Goal: Use online tool/utility

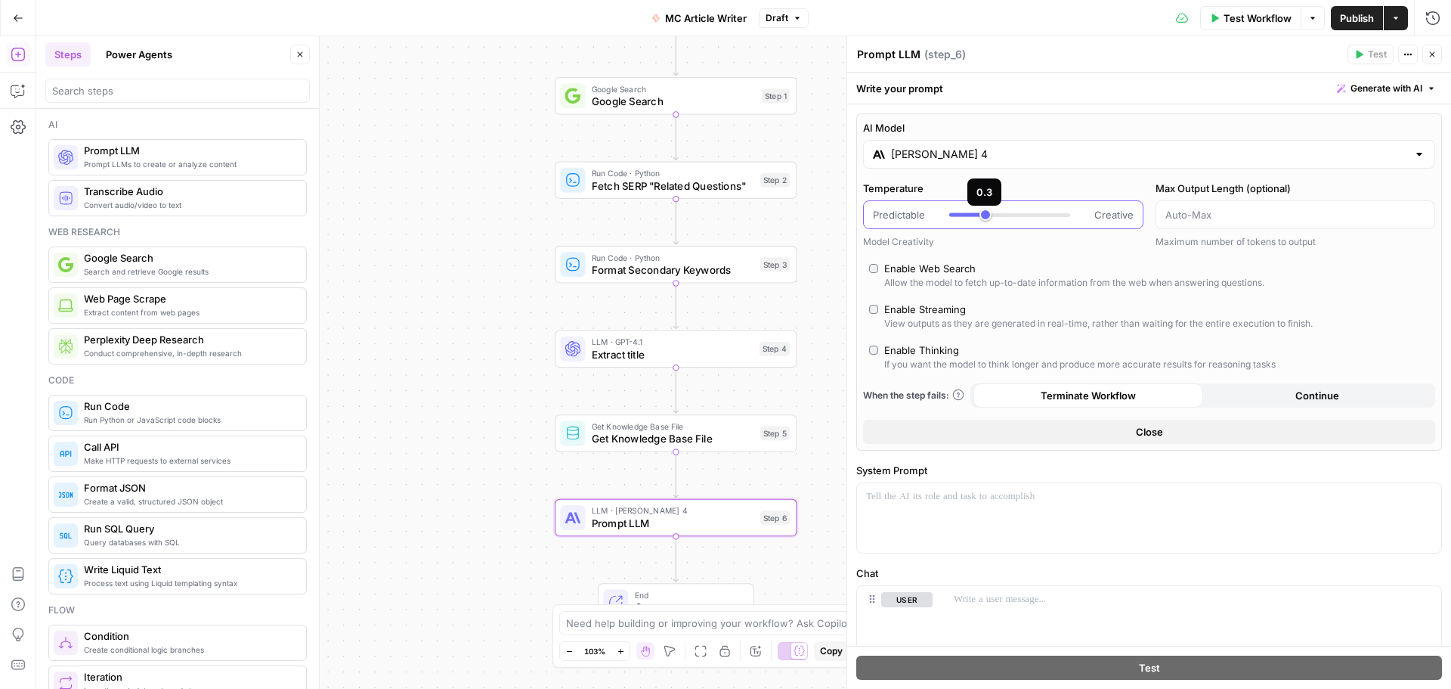
type input "***"
drag, startPoint x: 1027, startPoint y: 215, endPoint x: 975, endPoint y: 213, distance: 52.2
click at [975, 213] on div at bounding box center [1009, 214] width 121 height 15
click at [1038, 180] on div "AI Model Claude Sonnet 4 Temperature Predictable Creative Model Creativity Max …" at bounding box center [1149, 281] width 586 height 337
click at [955, 496] on p at bounding box center [1149, 496] width 566 height 15
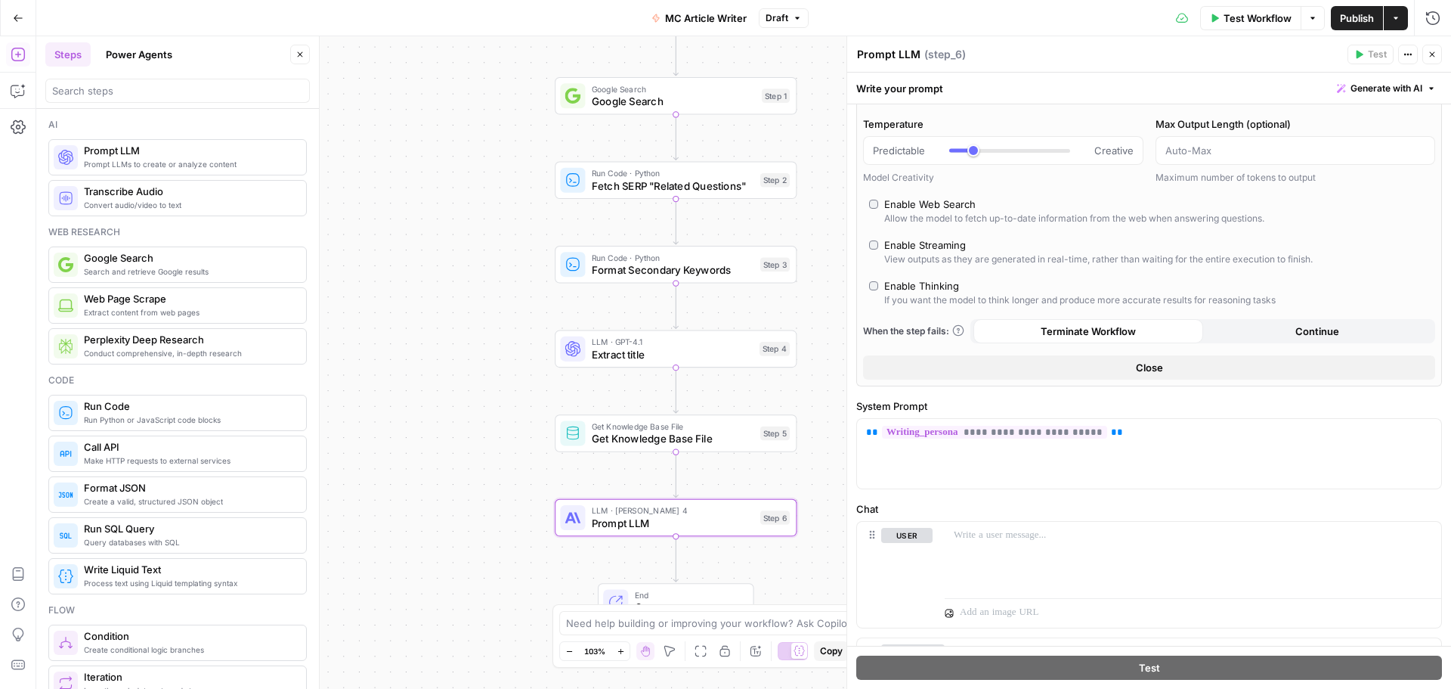
scroll to position [151, 0]
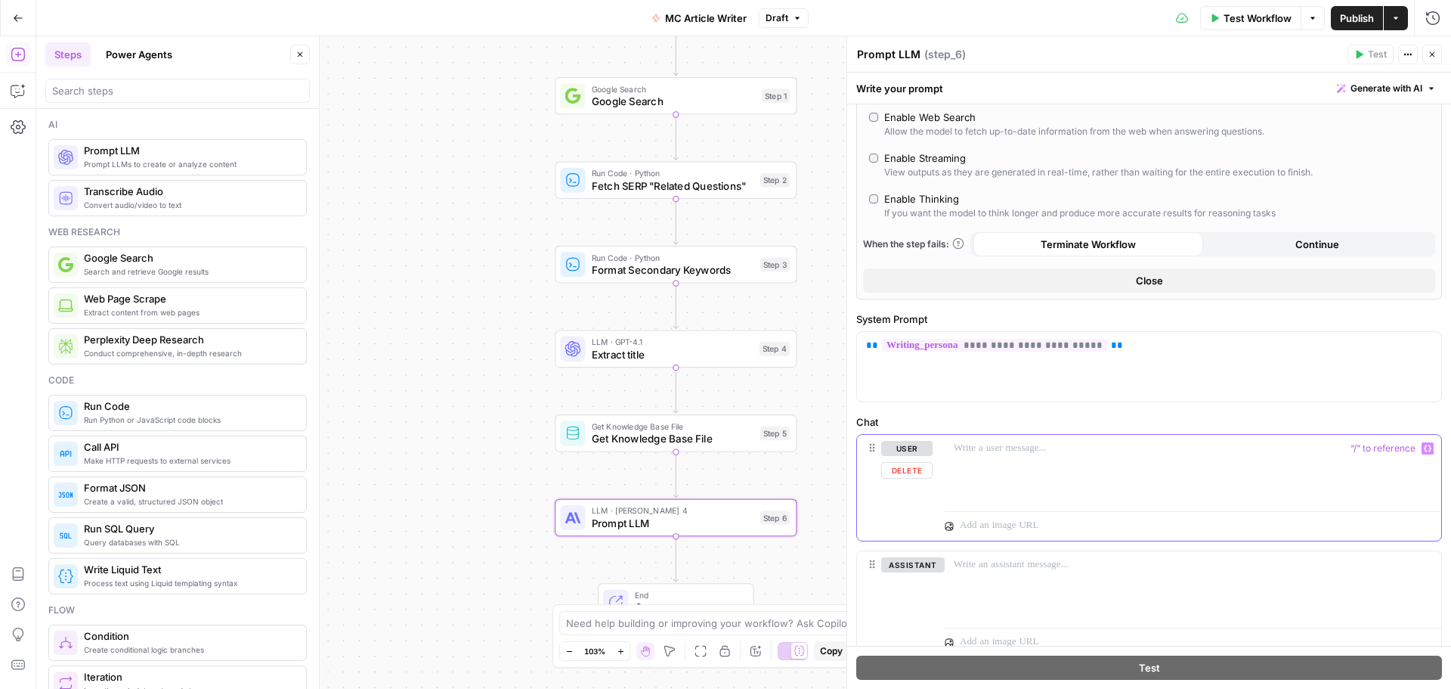
click at [1061, 470] on div at bounding box center [1193, 470] width 497 height 70
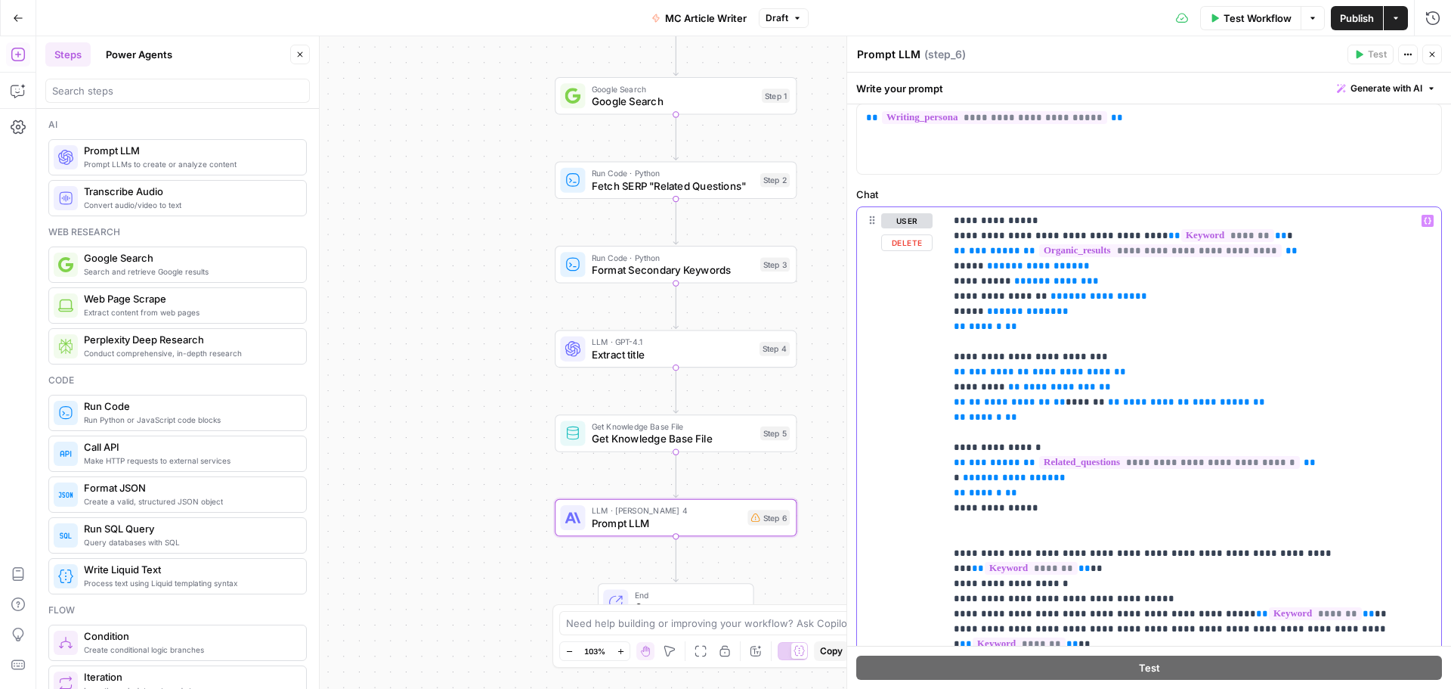
scroll to position [453, 0]
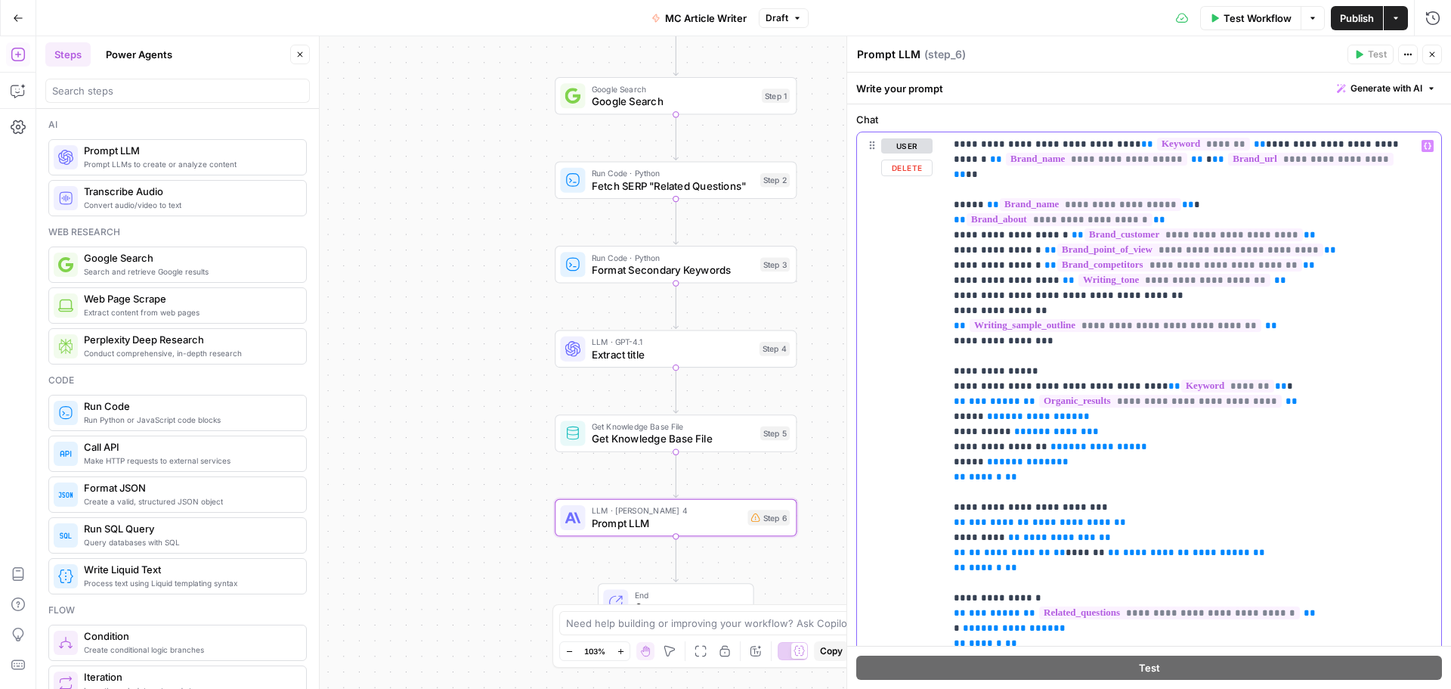
scroll to position [0, 0]
